Goal: Find specific page/section: Find specific page/section

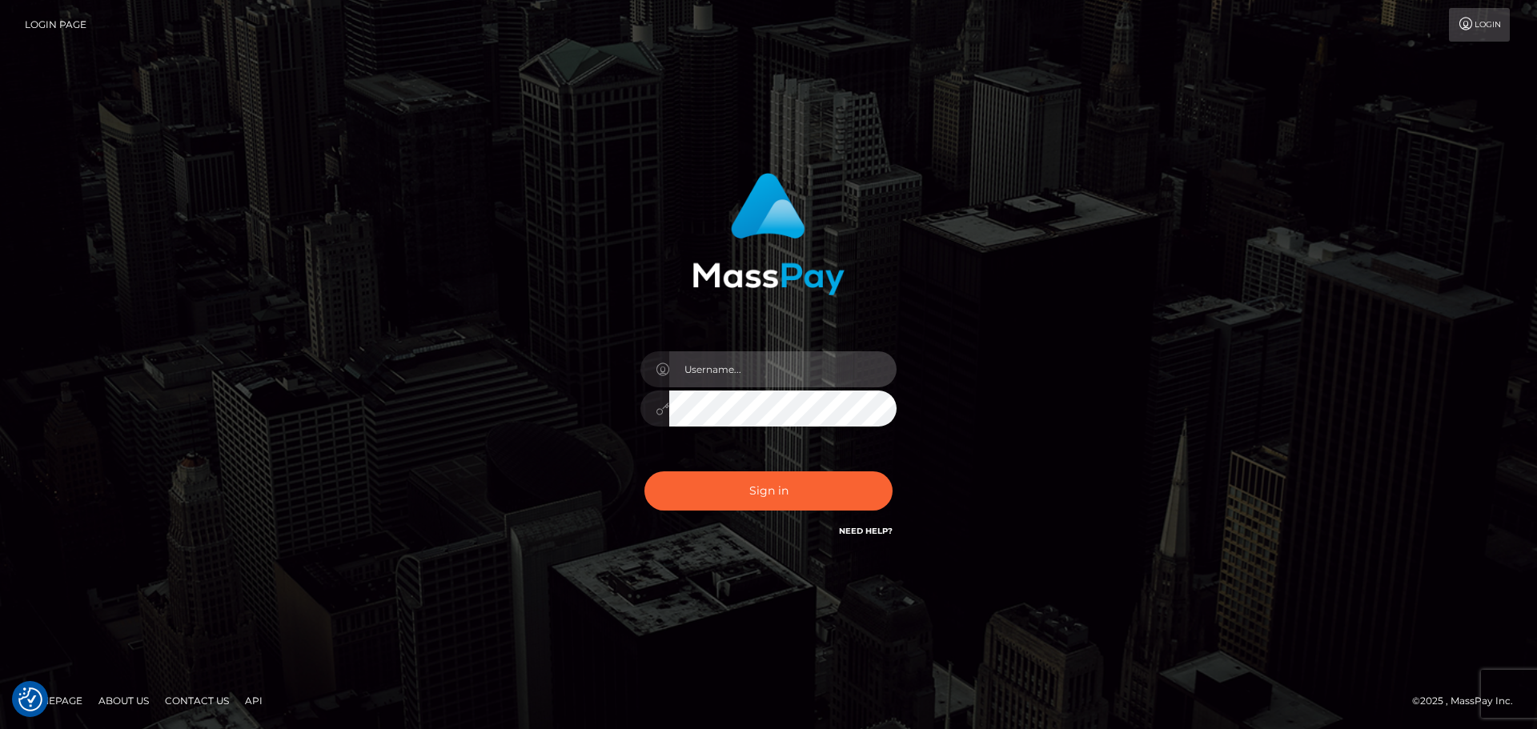
click at [747, 371] on input "text" at bounding box center [782, 369] width 227 height 36
type input "[PERSON_NAME]"
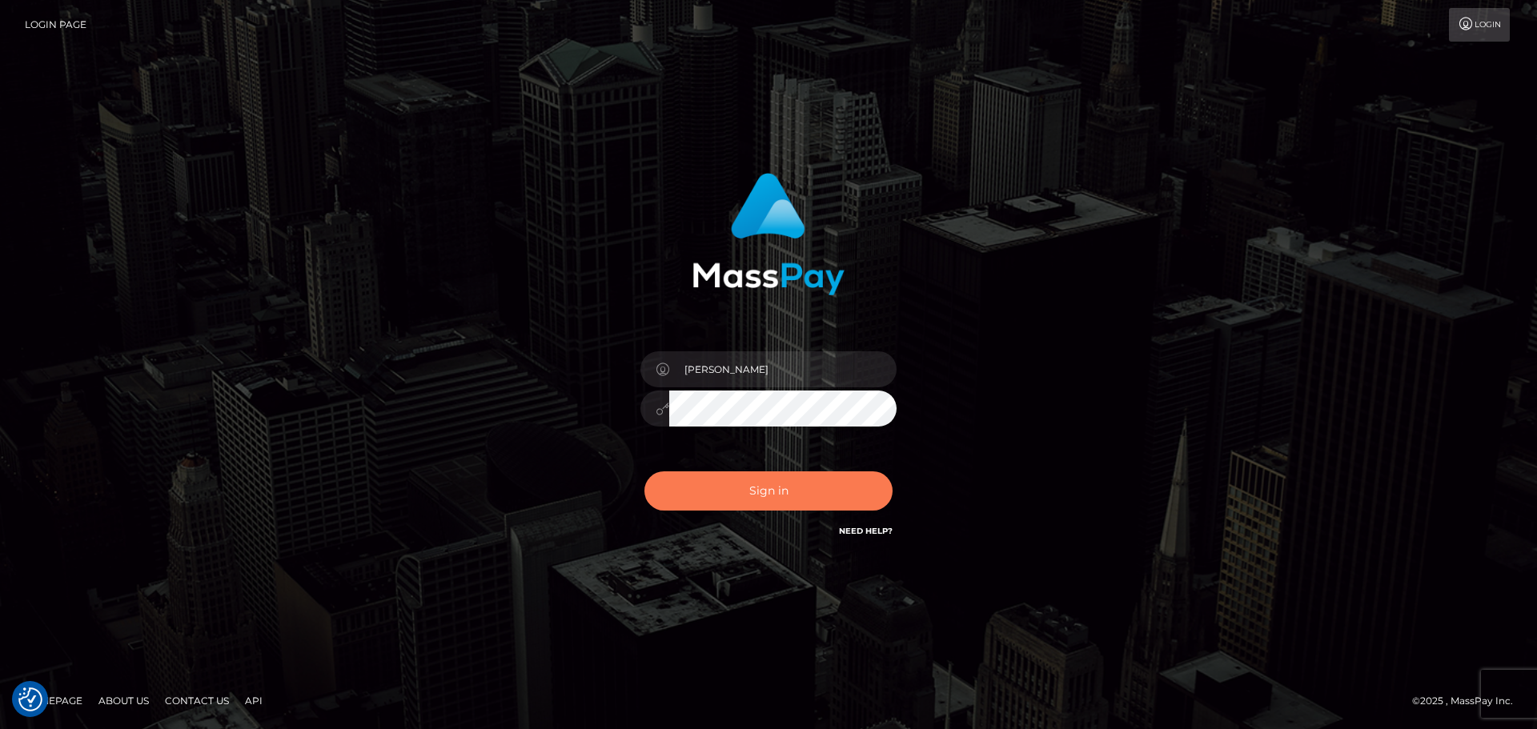
click at [806, 483] on button "Sign in" at bounding box center [768, 490] width 248 height 39
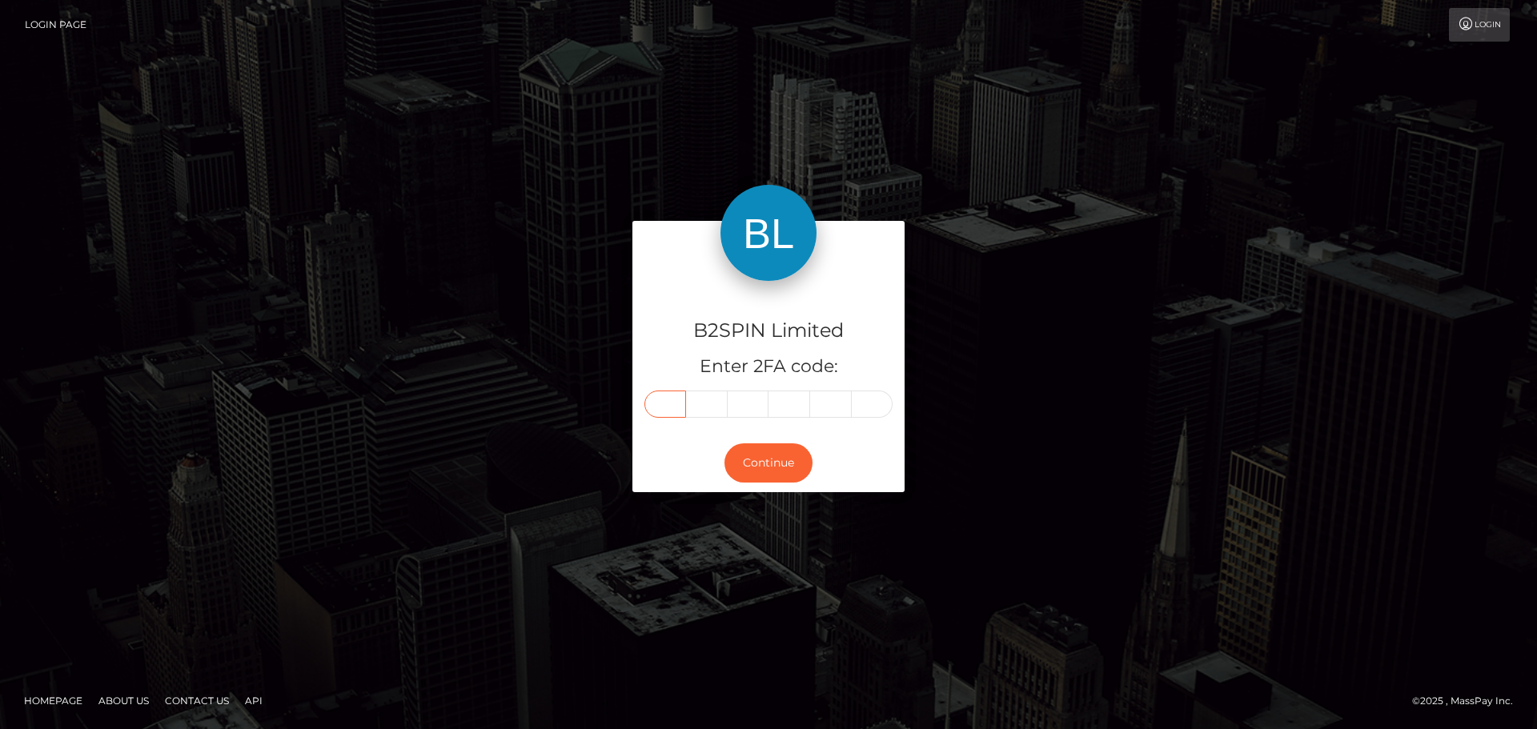
click at [668, 405] on input "text" at bounding box center [665, 404] width 42 height 27
paste input "4"
type input "4"
type input "0"
type input "3"
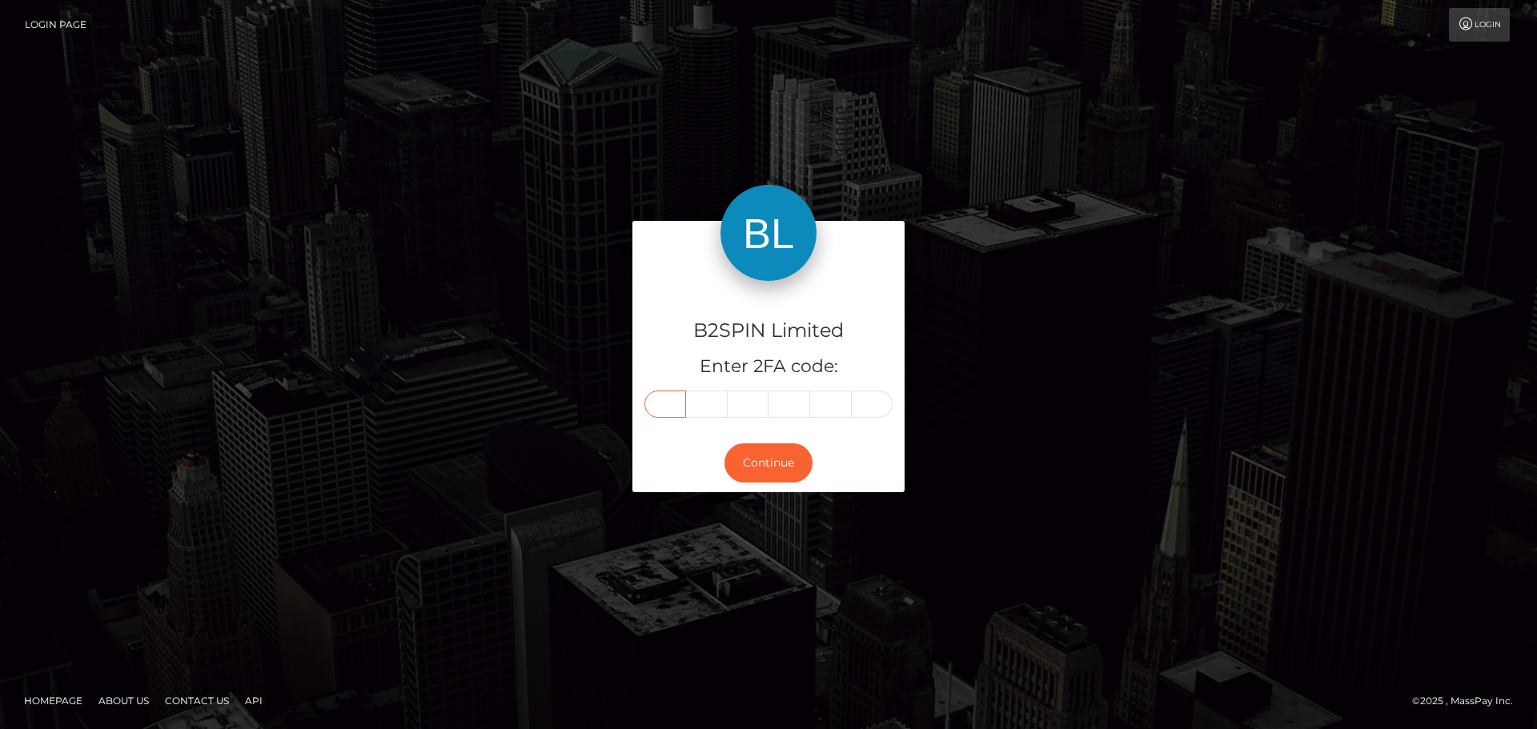
type input "5"
type input "9"
type input "8"
click at [752, 465] on button "Continue" at bounding box center [768, 462] width 88 height 39
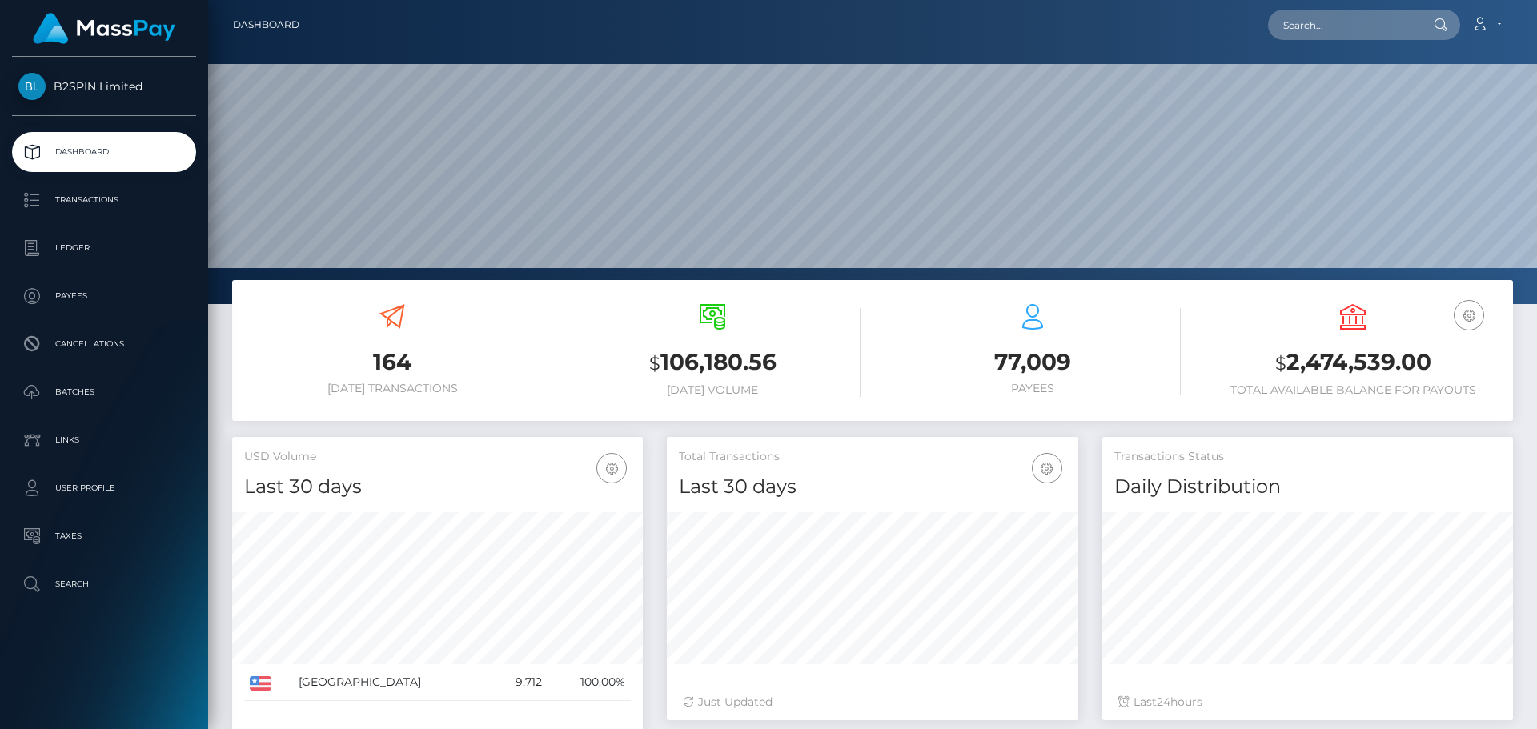
scroll to position [284, 411]
click at [1314, 24] on input "text" at bounding box center [1343, 25] width 150 height 30
paste input "1998370479"
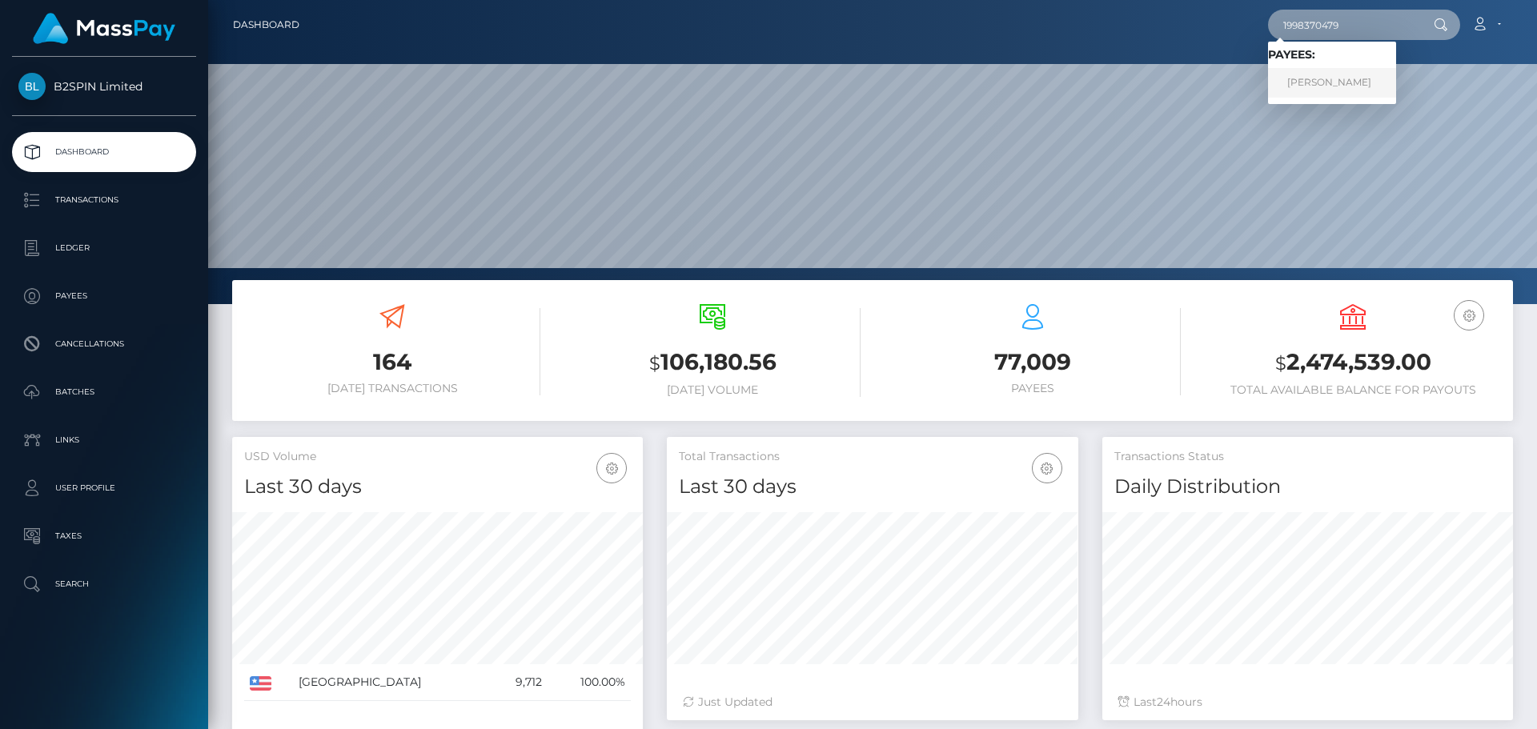
type input "1998370479"
click at [1320, 68] on link "JUAN MANUEL GONZALEZ" at bounding box center [1332, 83] width 128 height 30
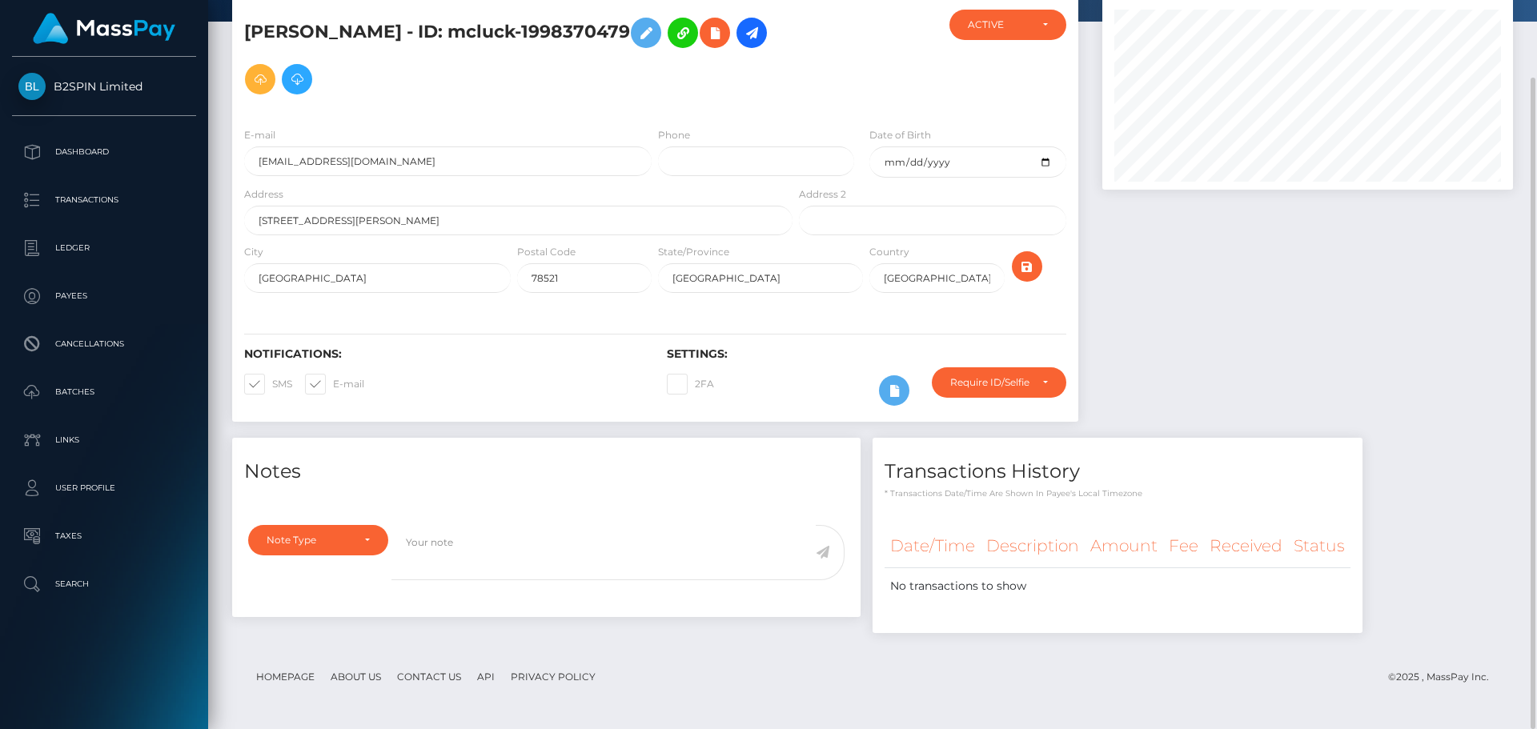
scroll to position [192, 411]
